Goal: Task Accomplishment & Management: Use online tool/utility

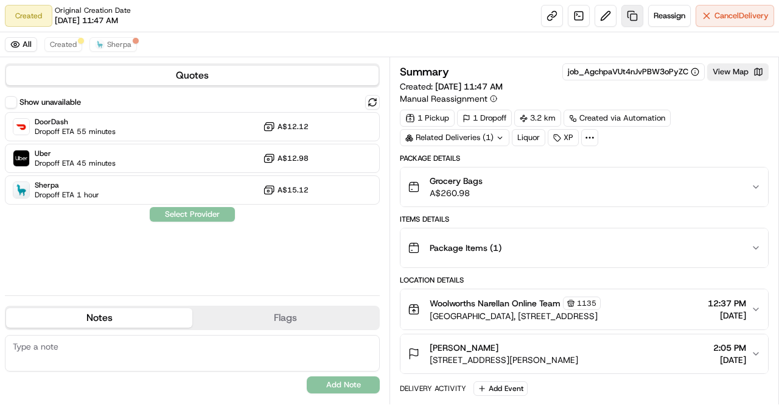
click at [632, 12] on link at bounding box center [632, 16] width 22 height 22
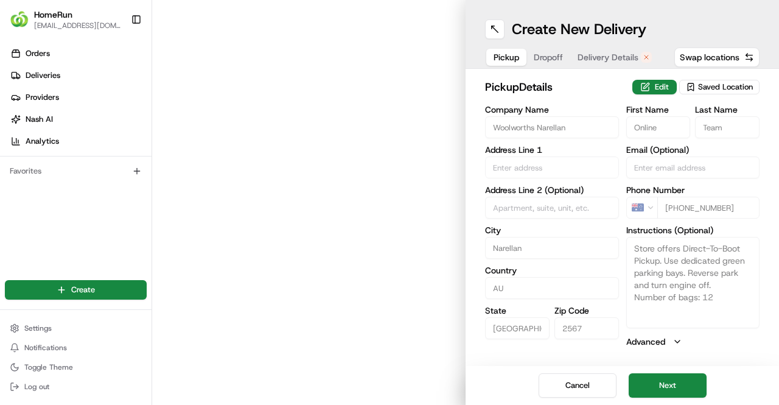
type input "[GEOGRAPHIC_DATA], [STREET_ADDRESS]"
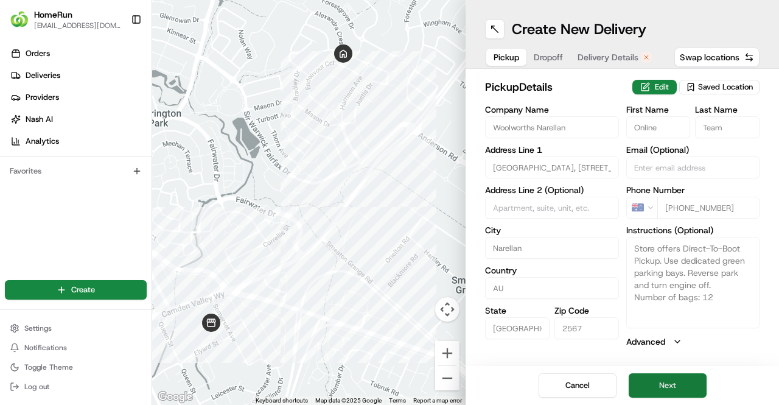
click at [663, 379] on button "Next" at bounding box center [668, 385] width 78 height 24
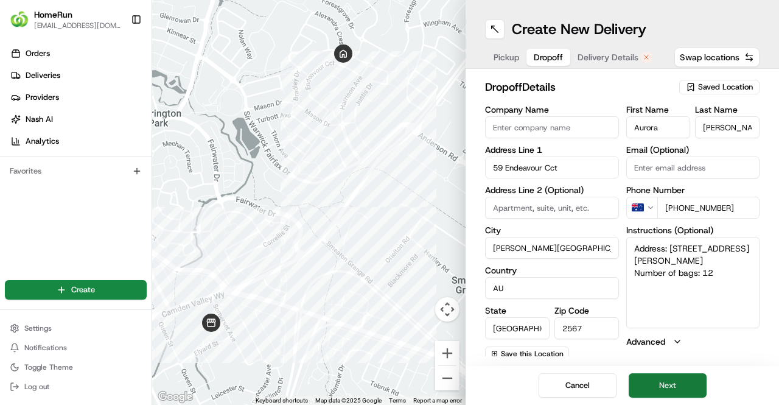
click at [663, 380] on button "Next" at bounding box center [668, 385] width 78 height 24
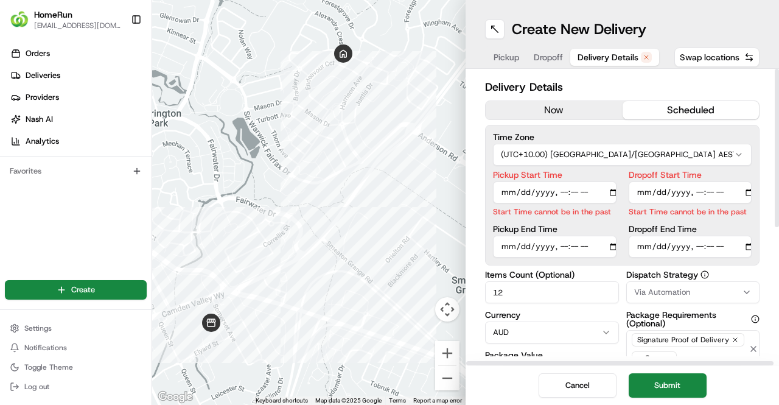
click at [564, 192] on input "Pickup Start Time" at bounding box center [555, 192] width 124 height 22
type input "[DATE]T15:30"
click at [695, 190] on input "Dropoff Start Time" at bounding box center [691, 192] width 124 height 22
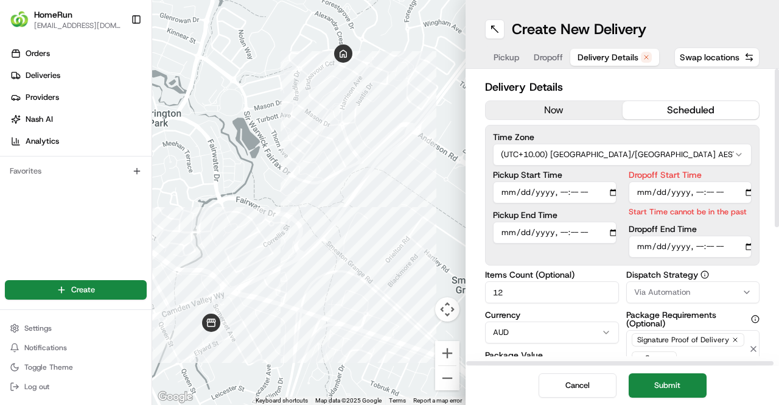
type input "[DATE]T15:30"
click at [695, 251] on input "Dropoff End Time" at bounding box center [691, 246] width 124 height 22
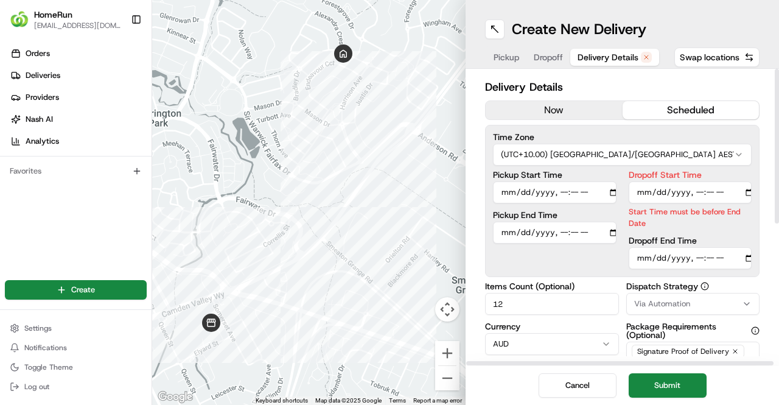
type input "[DATE]T16:05"
click at [675, 385] on button "Submit" at bounding box center [668, 385] width 78 height 24
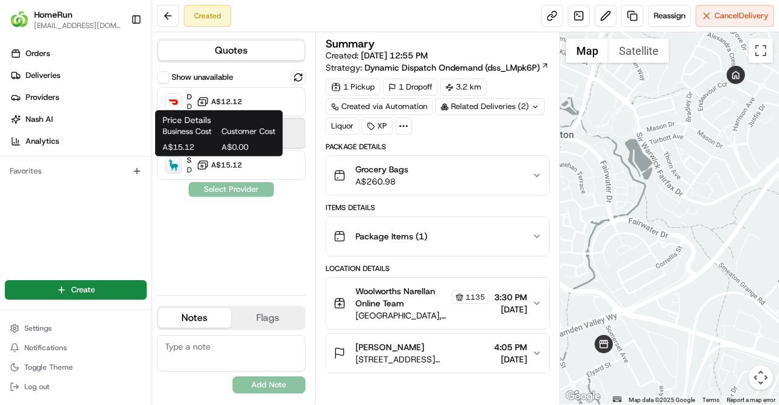
click at [291, 136] on div "Uber Dropoff ETA 3 hours A$12.98" at bounding box center [231, 133] width 148 height 29
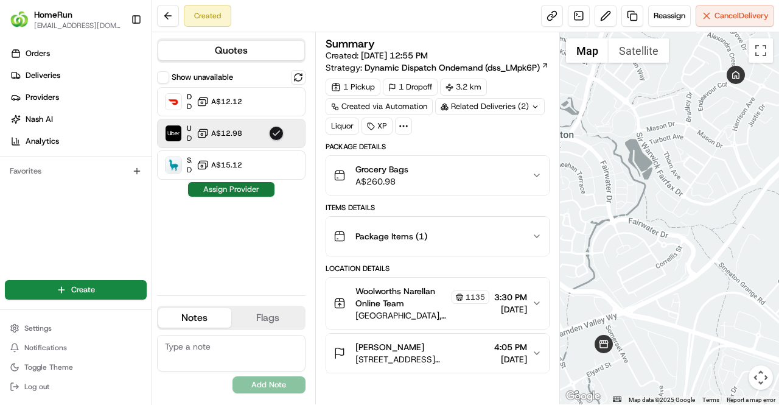
click at [227, 186] on button "Assign Provider" at bounding box center [231, 189] width 86 height 15
